Goal: Information Seeking & Learning: Learn about a topic

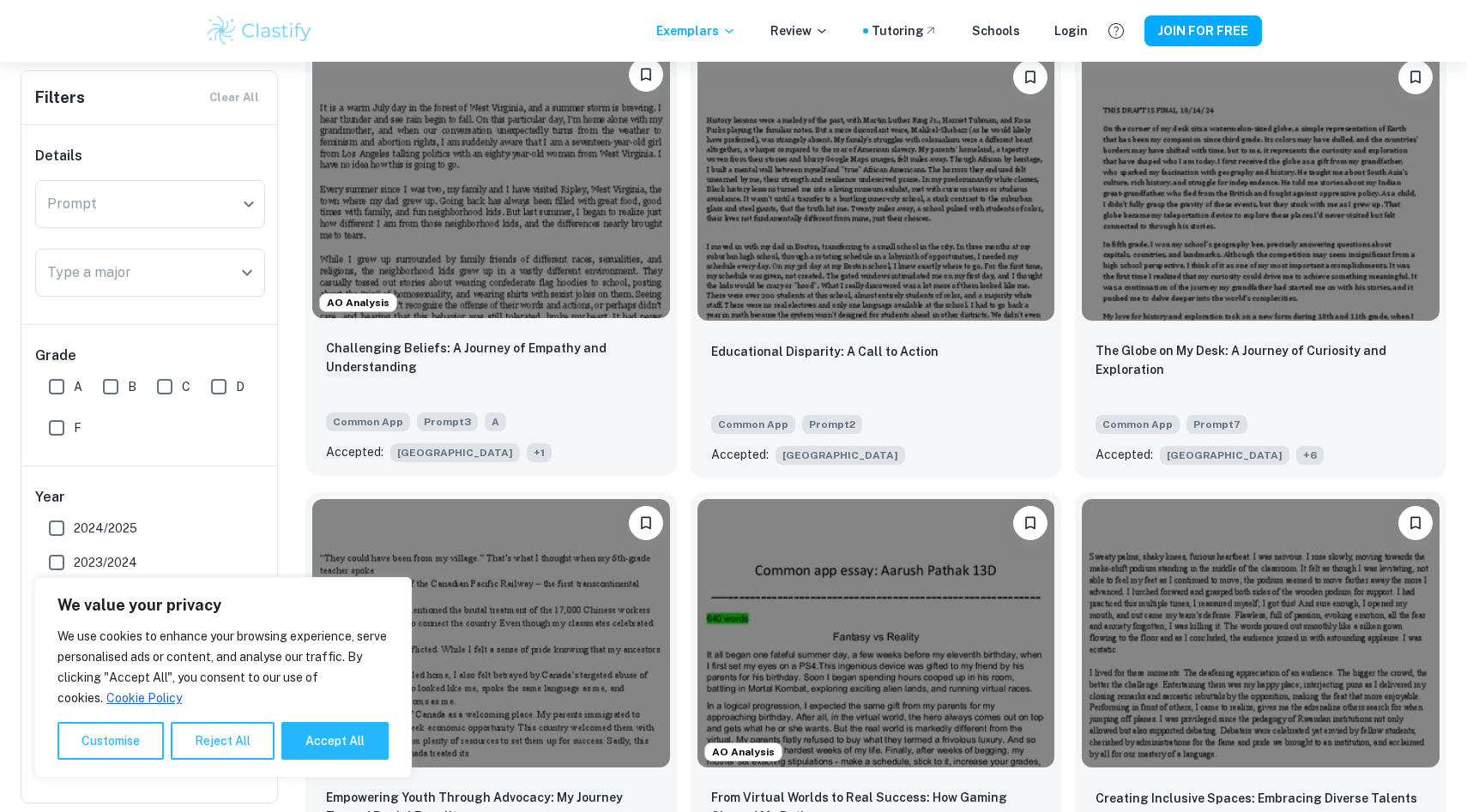
scroll to position [1430, 0]
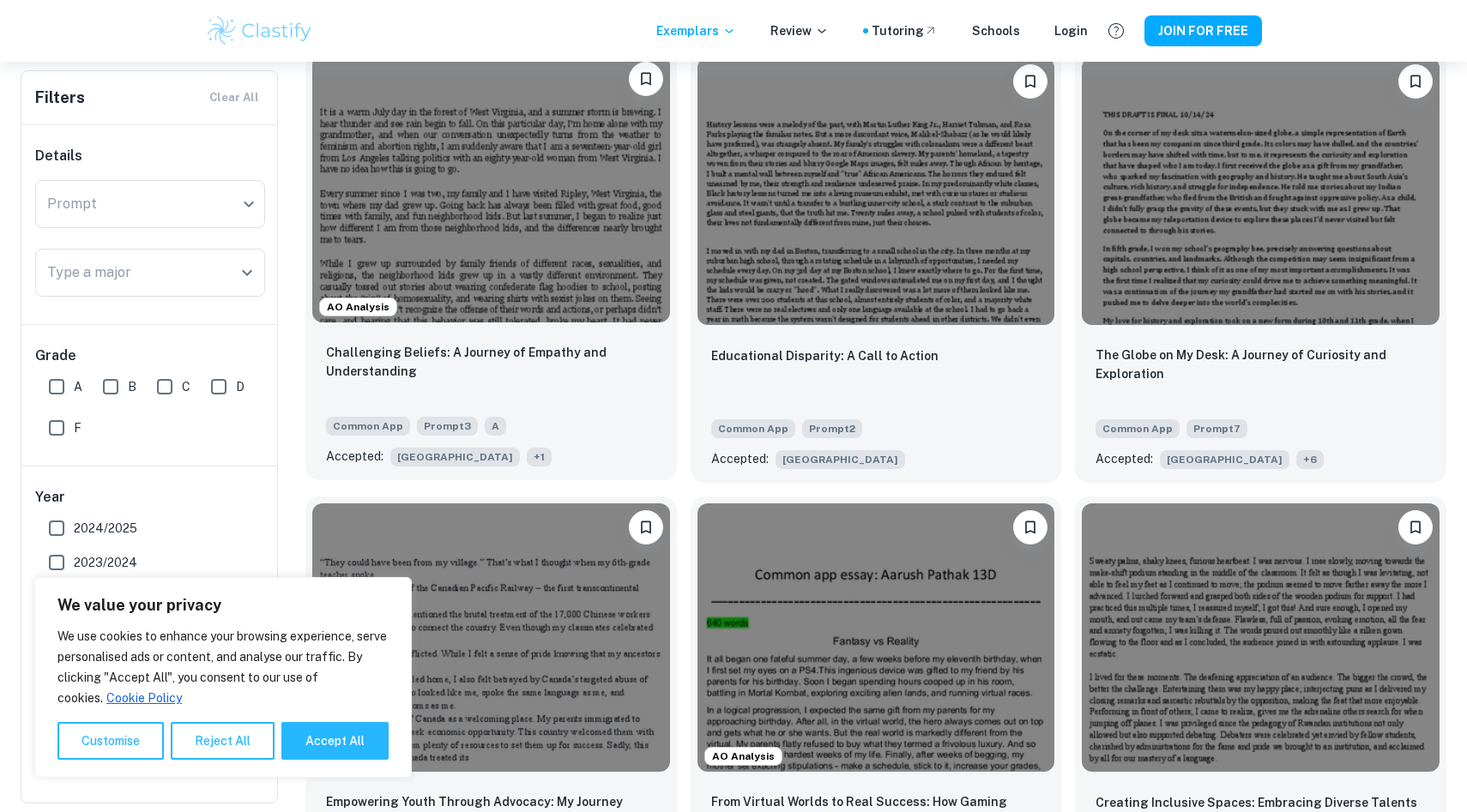
click at [567, 256] on img at bounding box center [491, 188] width 358 height 267
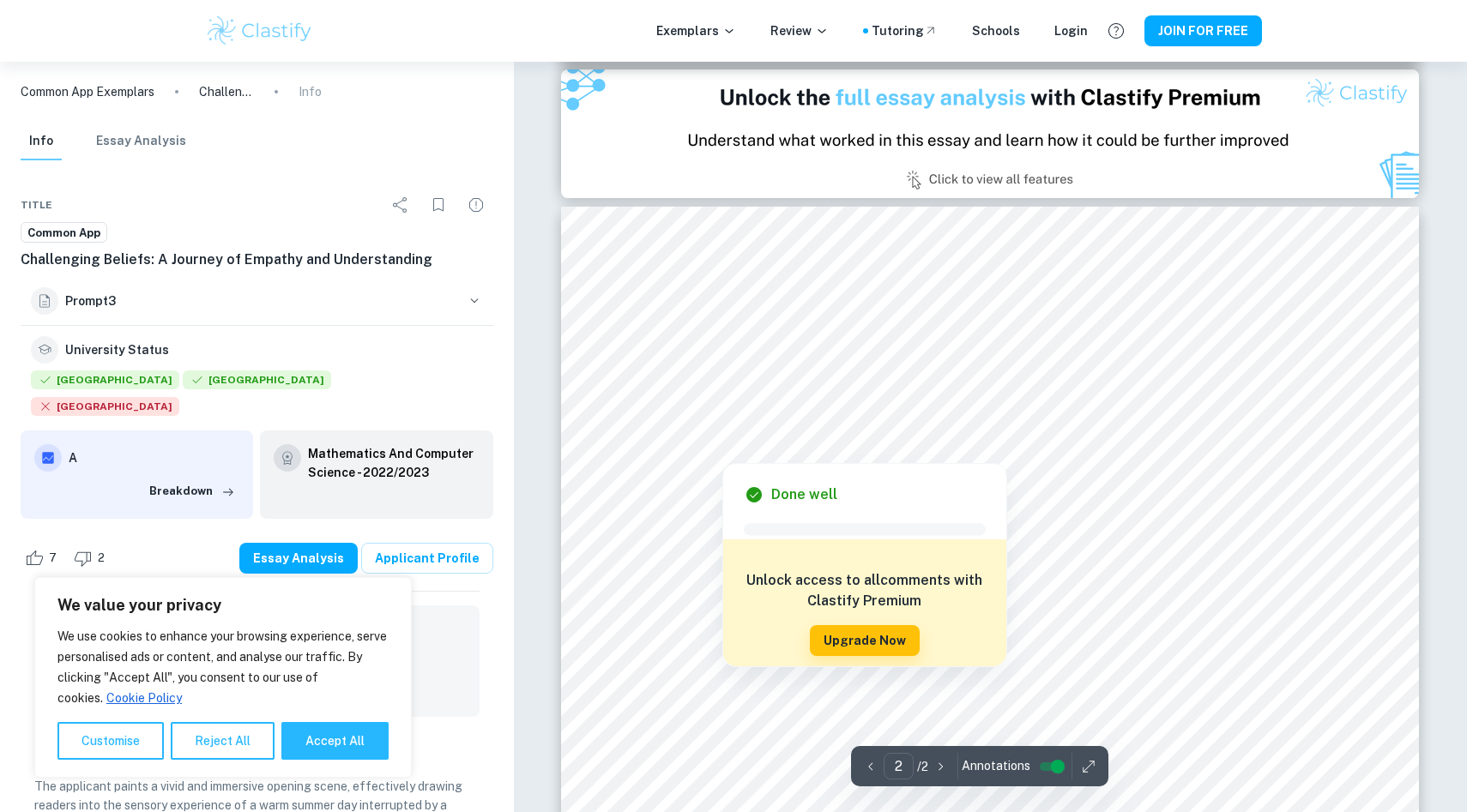
scroll to position [1203, 0]
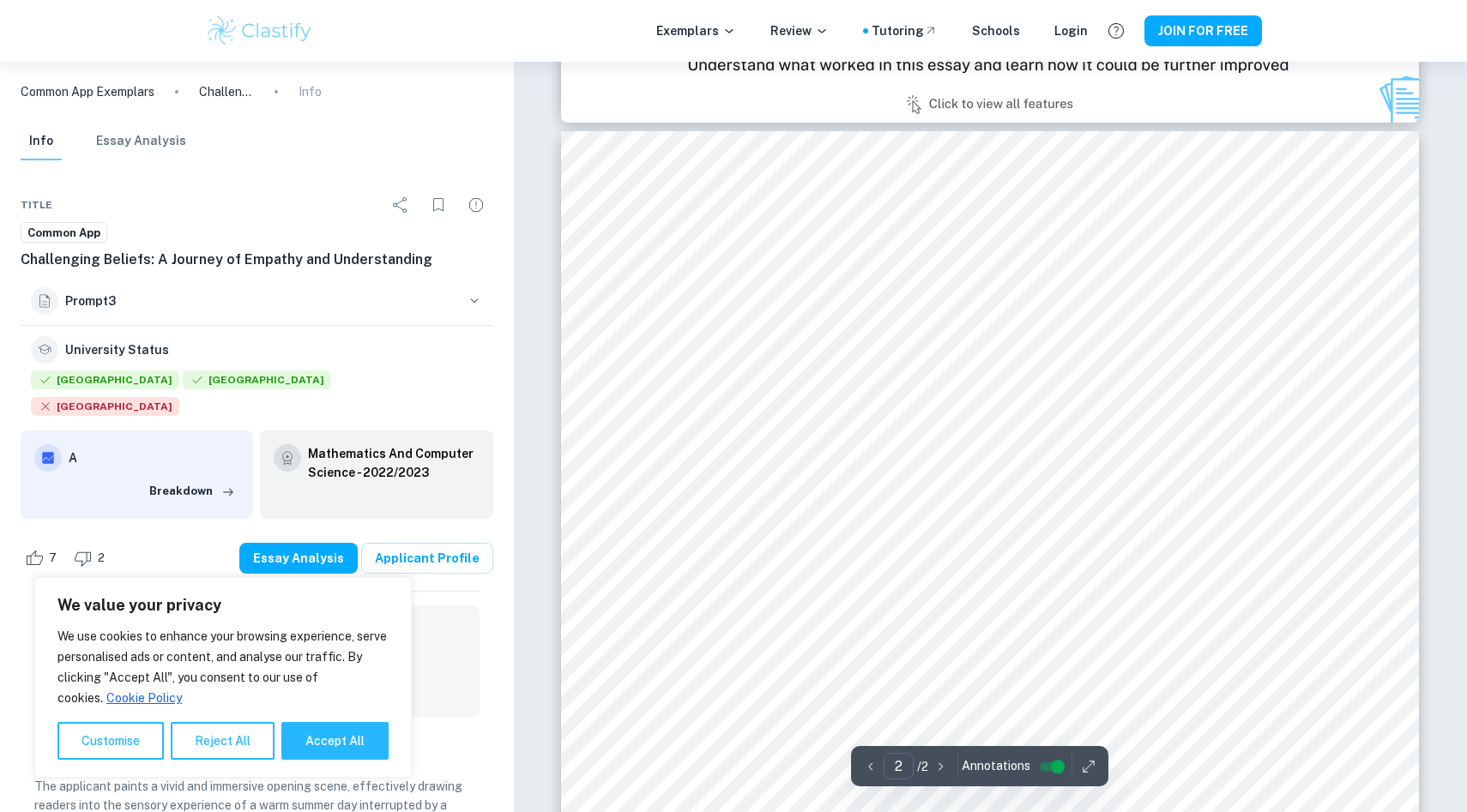
click at [680, 46] on div "Exemplars Review Tutoring Schools Login JOIN FOR FREE Common App Exemplars Chal…" at bounding box center [734, 58] width 1467 height 2400
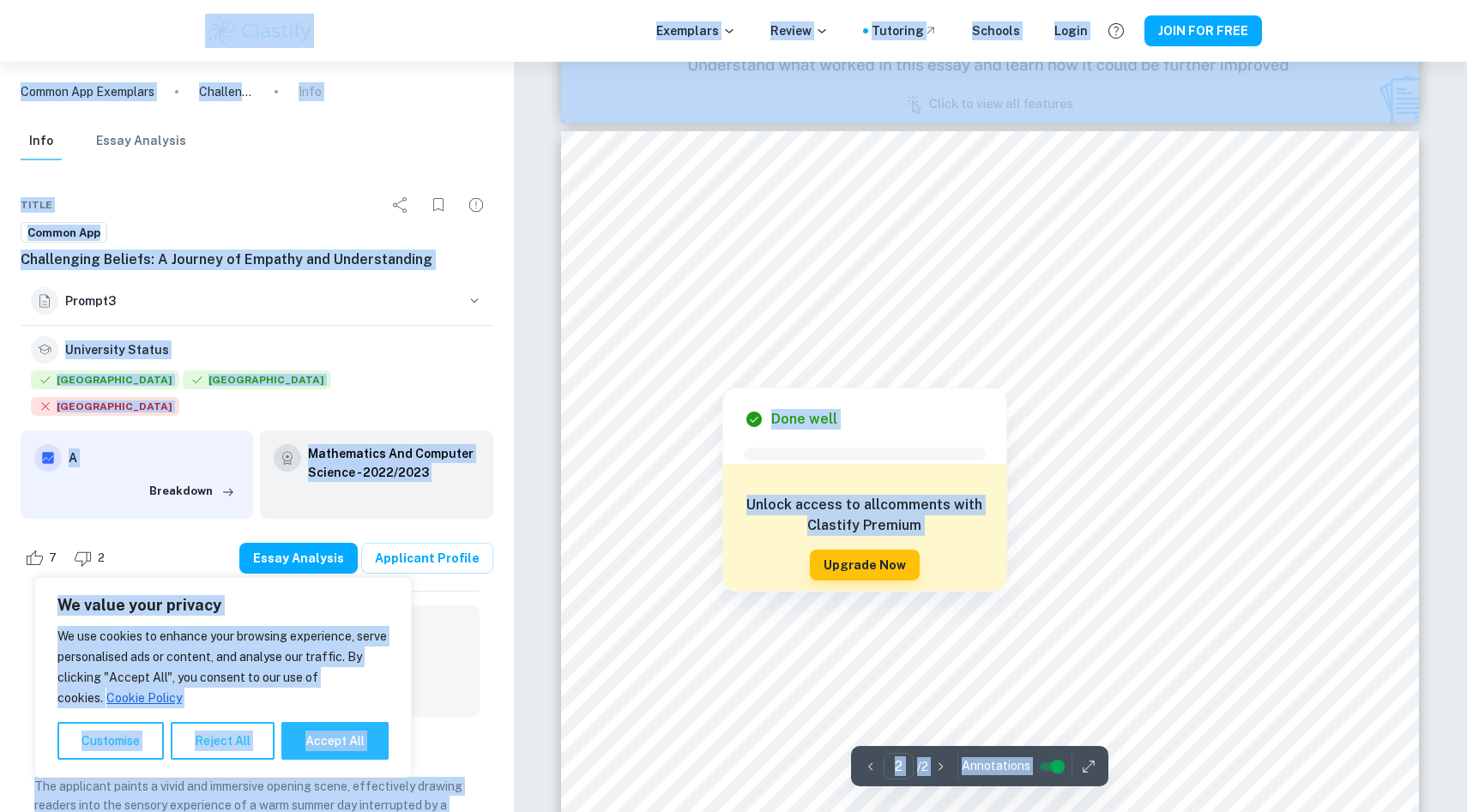
type input "1"
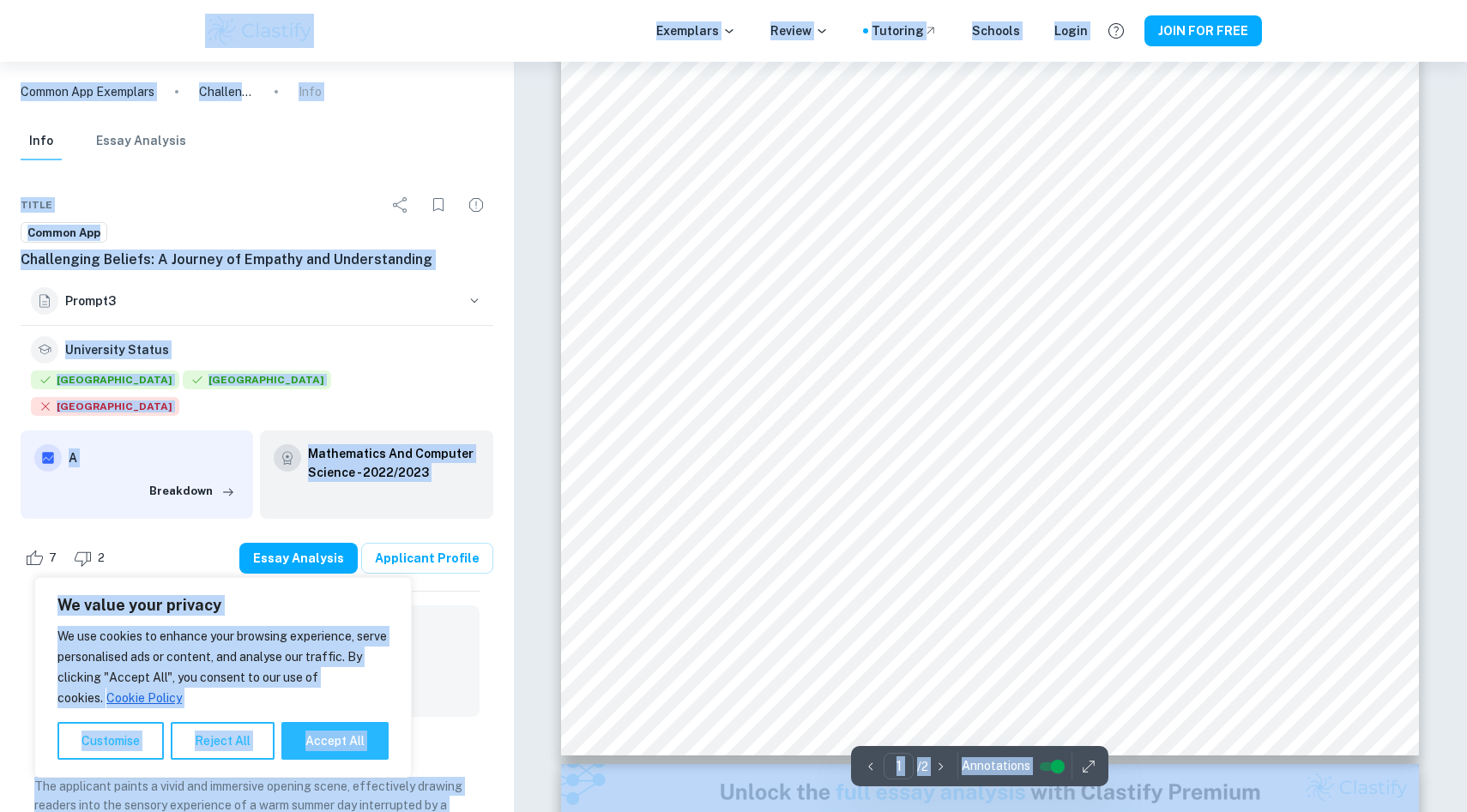
scroll to position [273, 0]
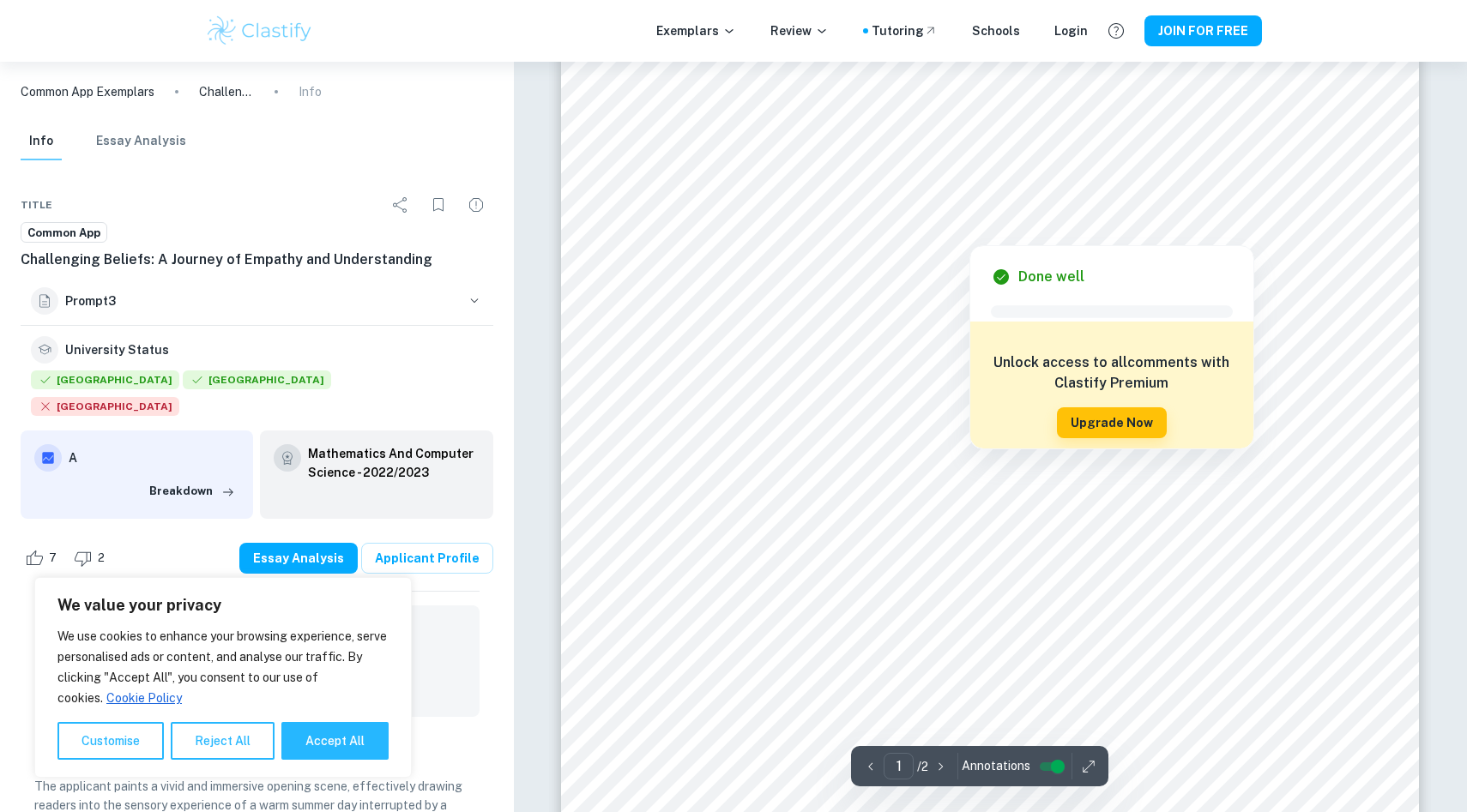
click at [798, 232] on div at bounding box center [969, 230] width 615 height 22
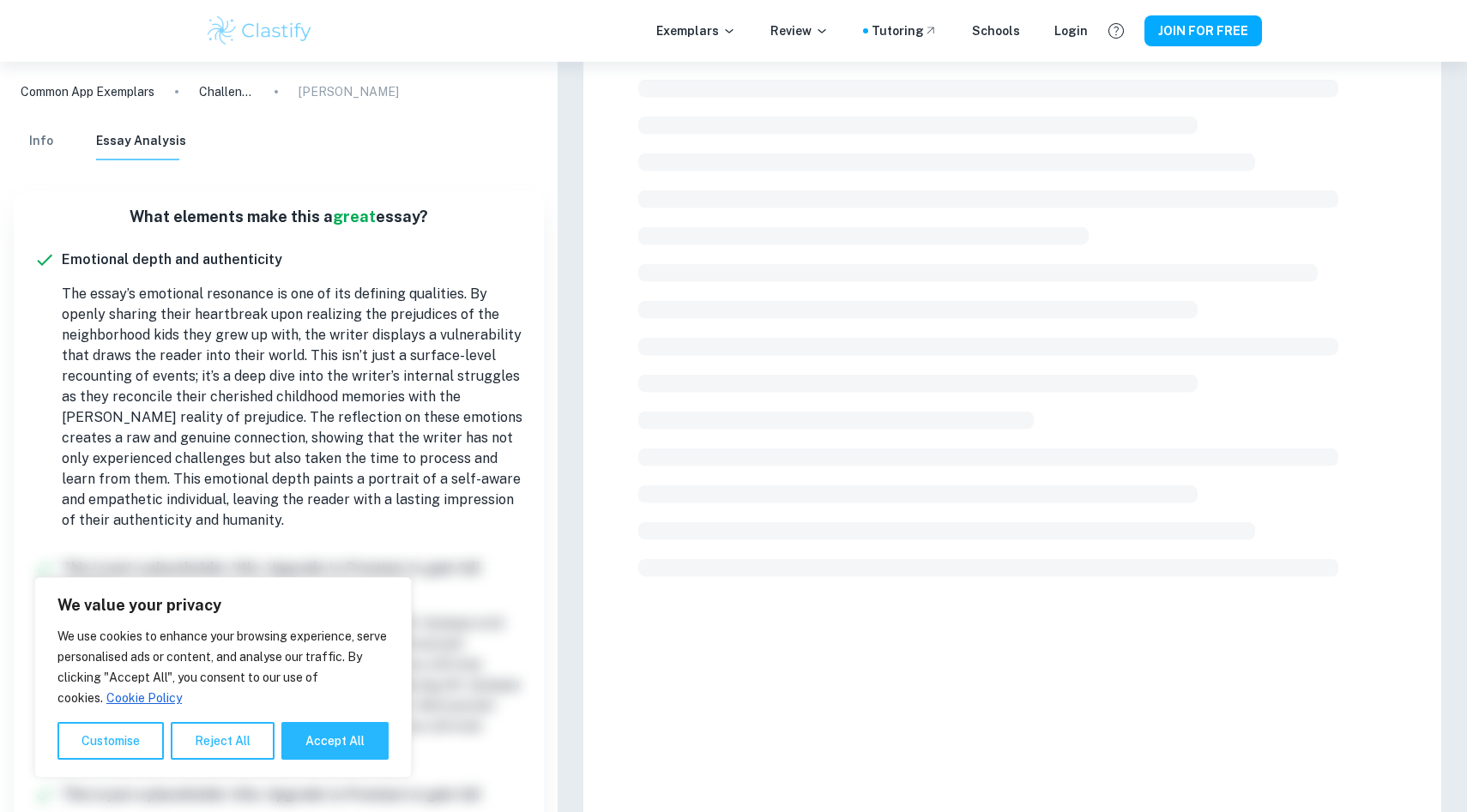
click at [798, 232] on span at bounding box center [864, 236] width 451 height 18
